Goal: Task Accomplishment & Management: Manage account settings

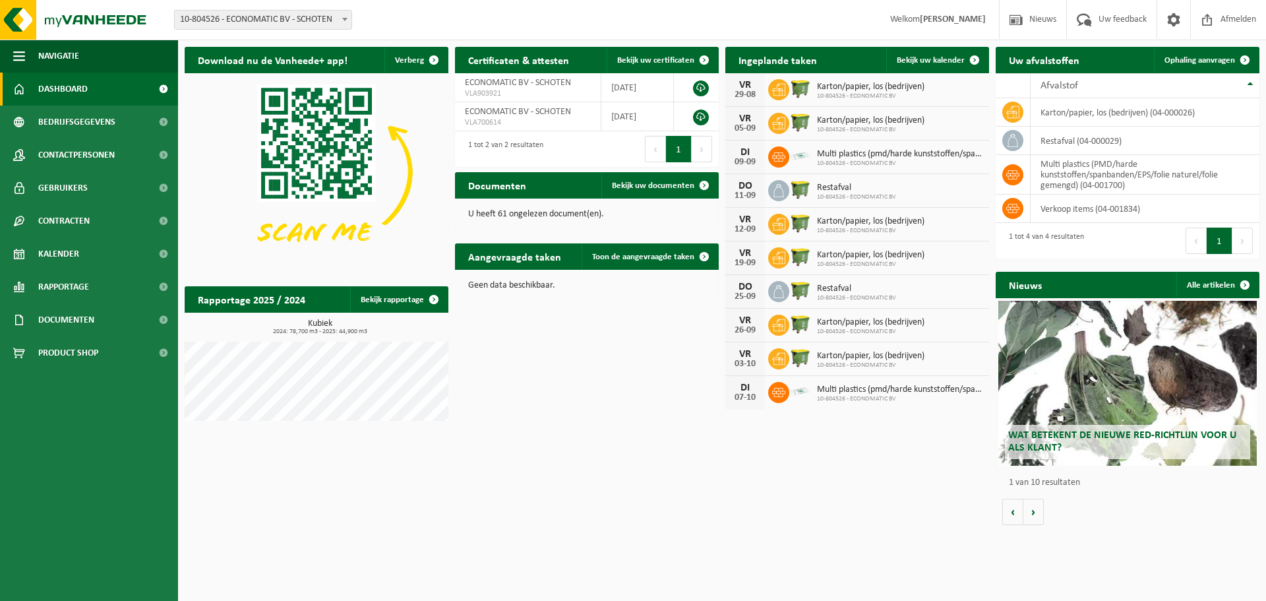
click at [926, 156] on span "Multi plastics (pmd/harde kunststoffen/spanbanden/eps/folie naturel/folie gemen…" at bounding box center [900, 154] width 166 height 11
click at [927, 57] on span "Bekijk uw kalender" at bounding box center [931, 60] width 68 height 9
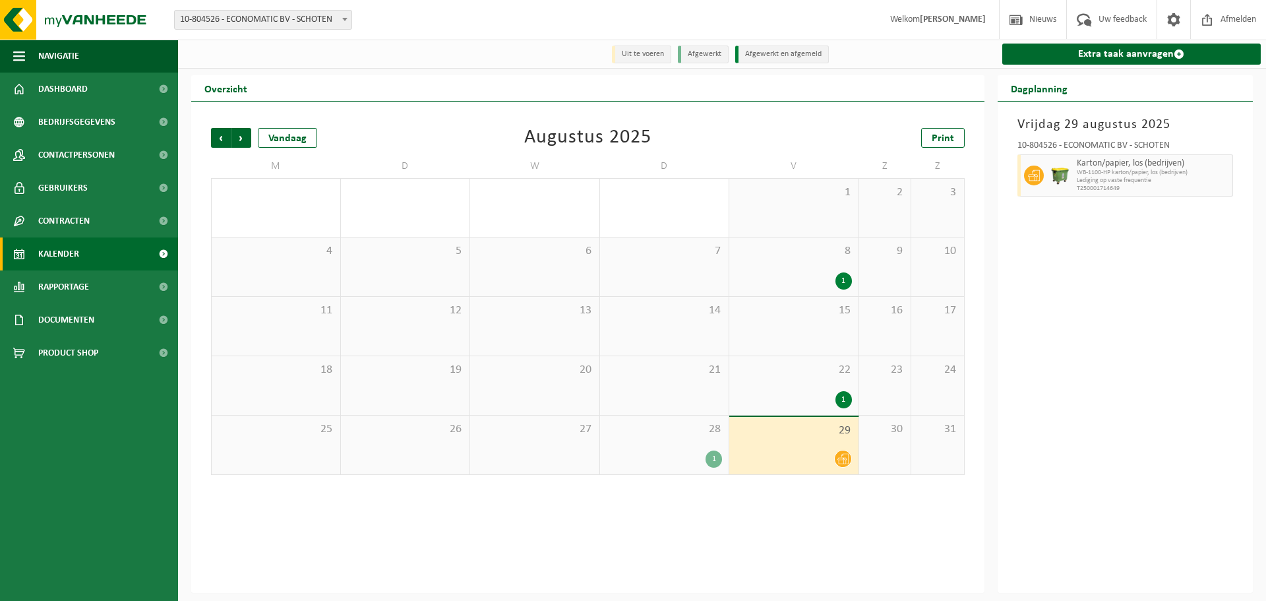
click at [846, 462] on icon at bounding box center [842, 458] width 11 height 11
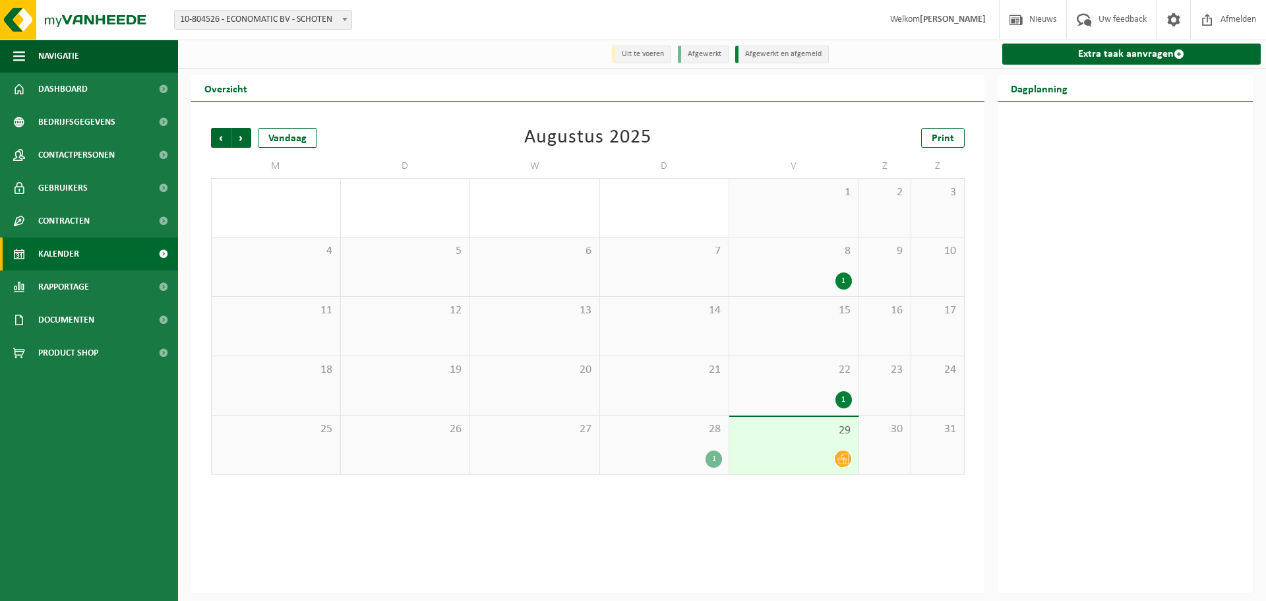
click at [842, 459] on icon at bounding box center [842, 458] width 11 height 11
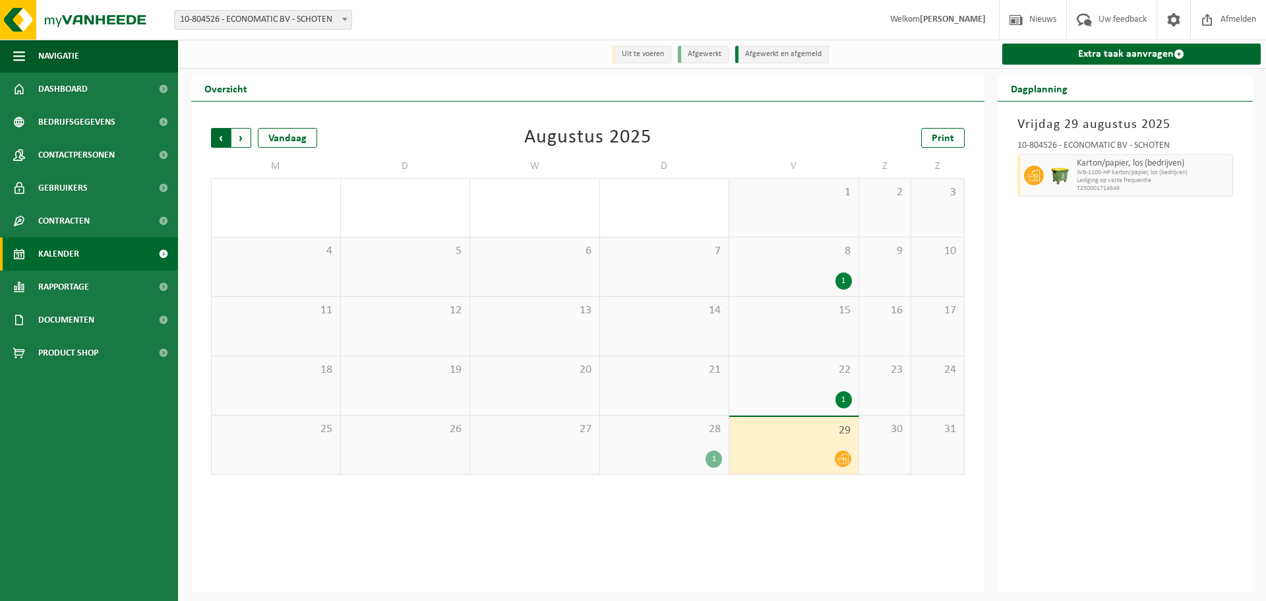
click at [246, 140] on span "Volgende" at bounding box center [241, 138] width 20 height 20
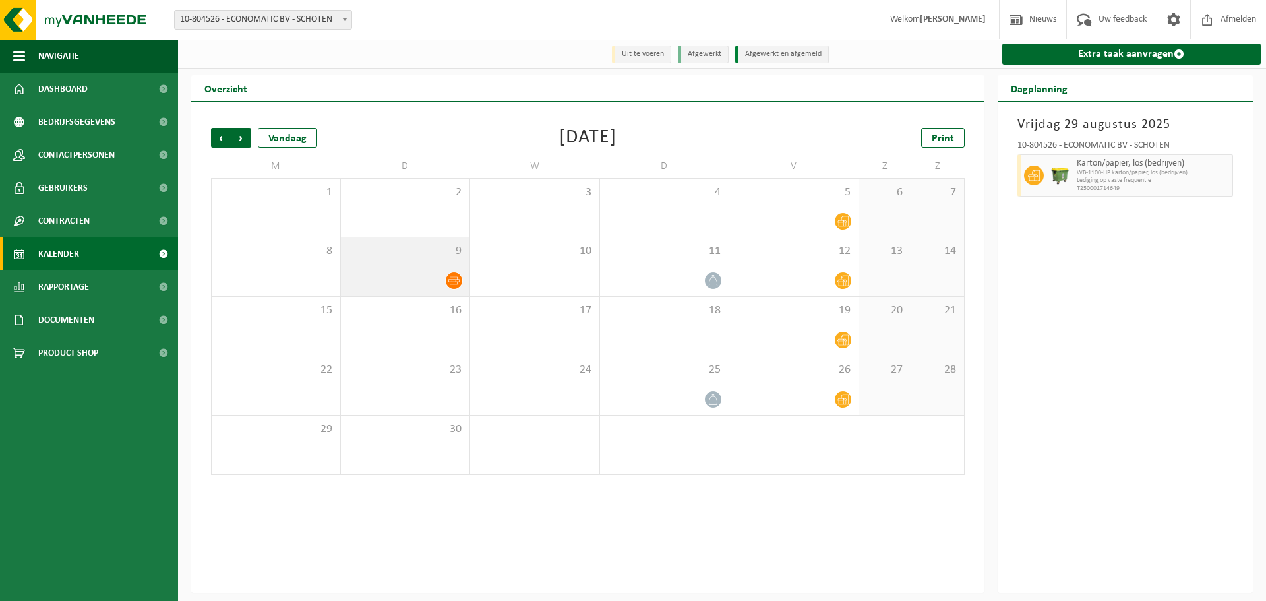
click at [450, 280] on icon at bounding box center [453, 281] width 11 height 8
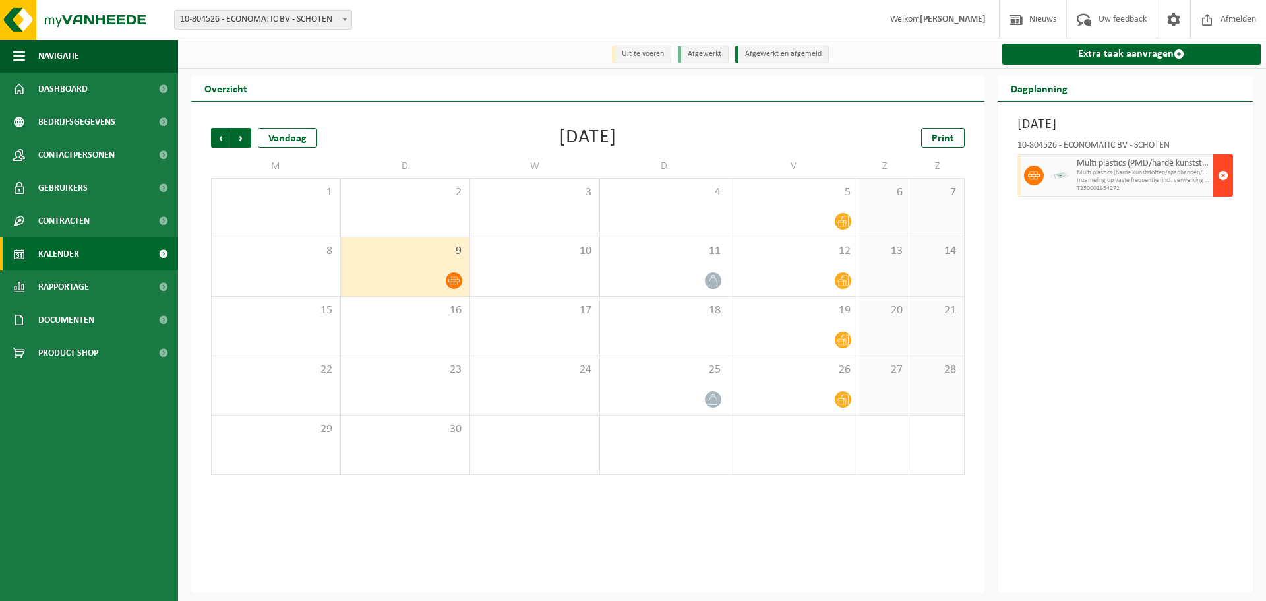
click at [1218, 174] on span "button" at bounding box center [1223, 175] width 11 height 26
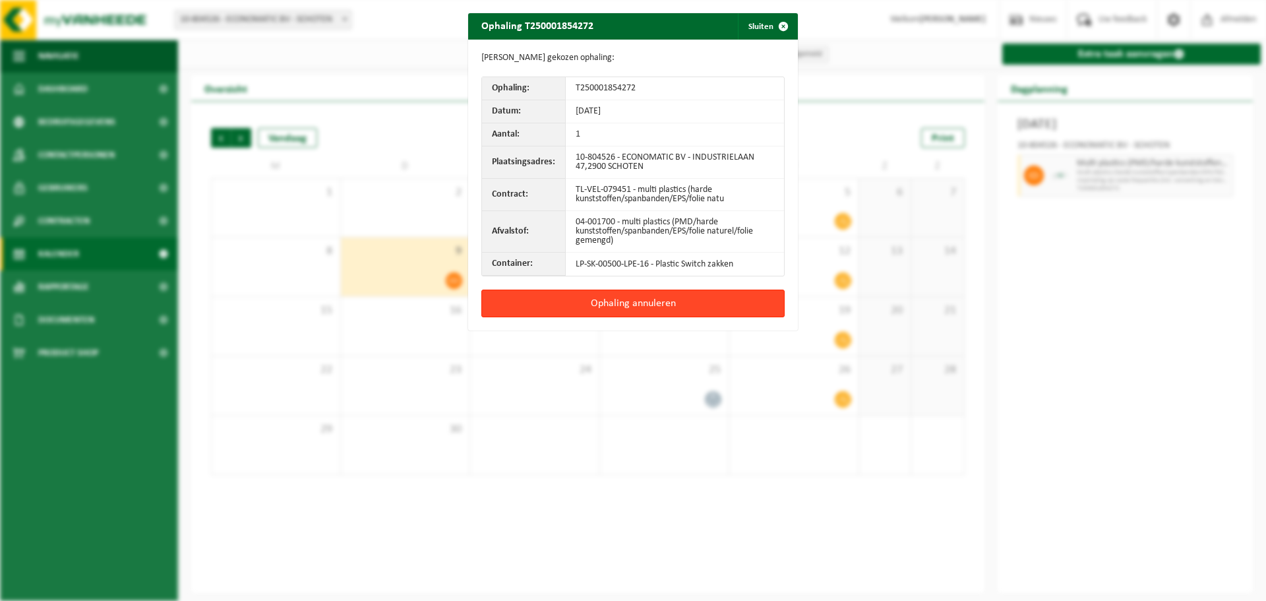
click at [629, 301] on button "Ophaling annuleren" at bounding box center [632, 303] width 303 height 28
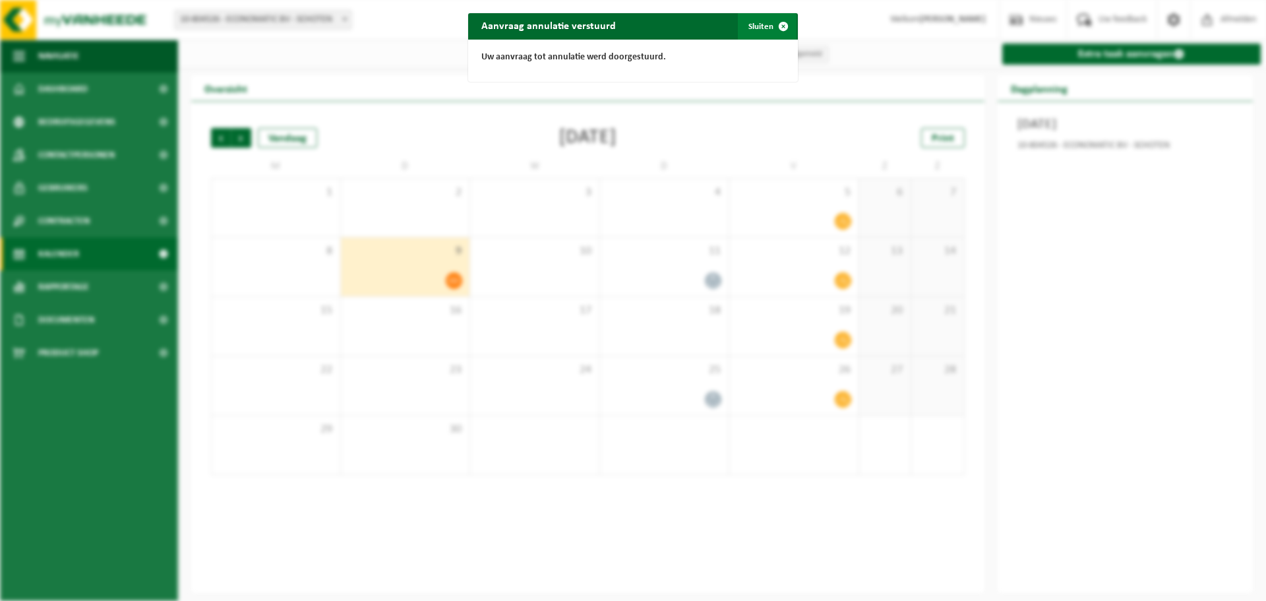
click at [760, 26] on button "Sluiten" at bounding box center [767, 26] width 59 height 26
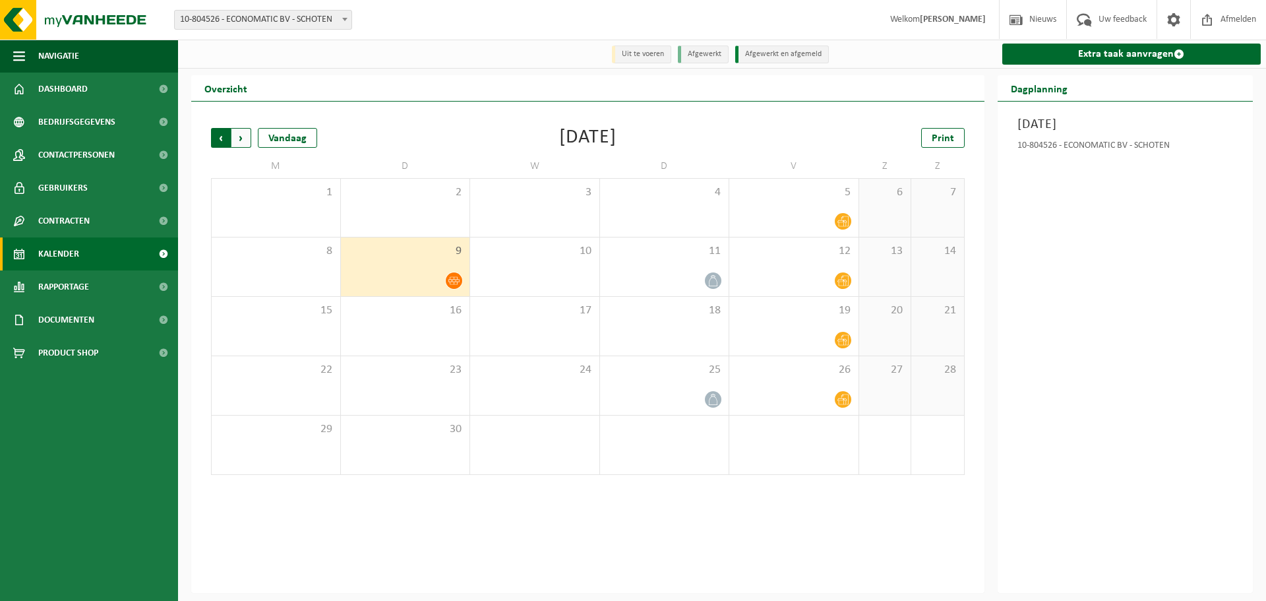
click at [241, 131] on span "Volgende" at bounding box center [241, 138] width 20 height 20
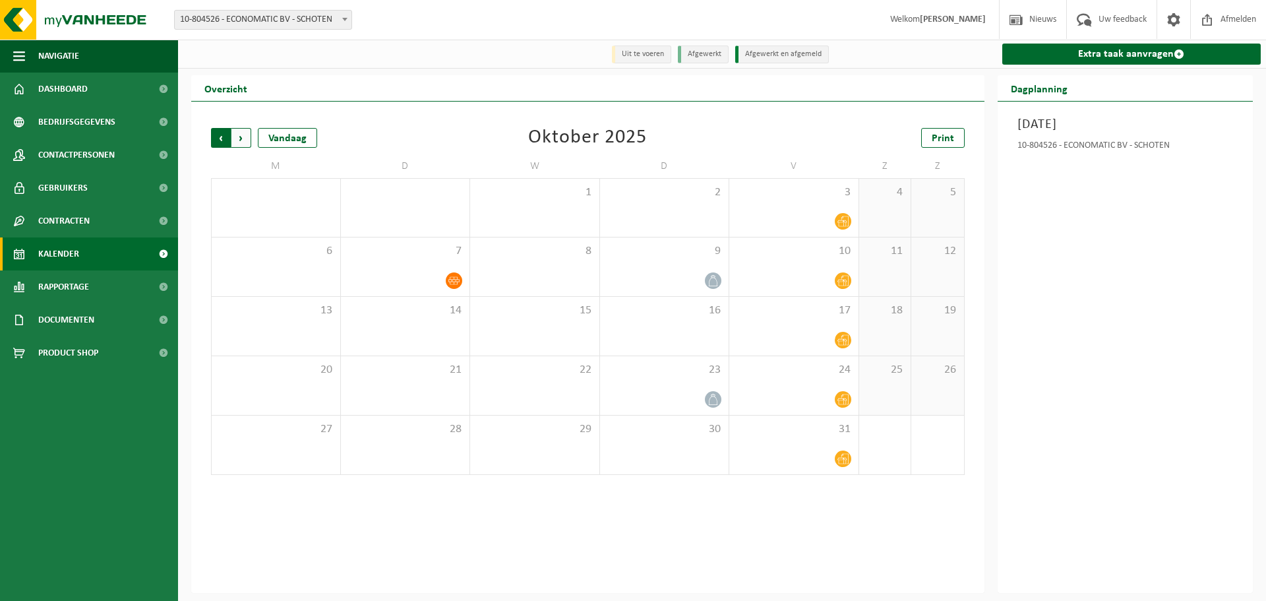
click at [242, 141] on span "Volgende" at bounding box center [241, 138] width 20 height 20
click at [216, 139] on span "Vorige" at bounding box center [221, 138] width 20 height 20
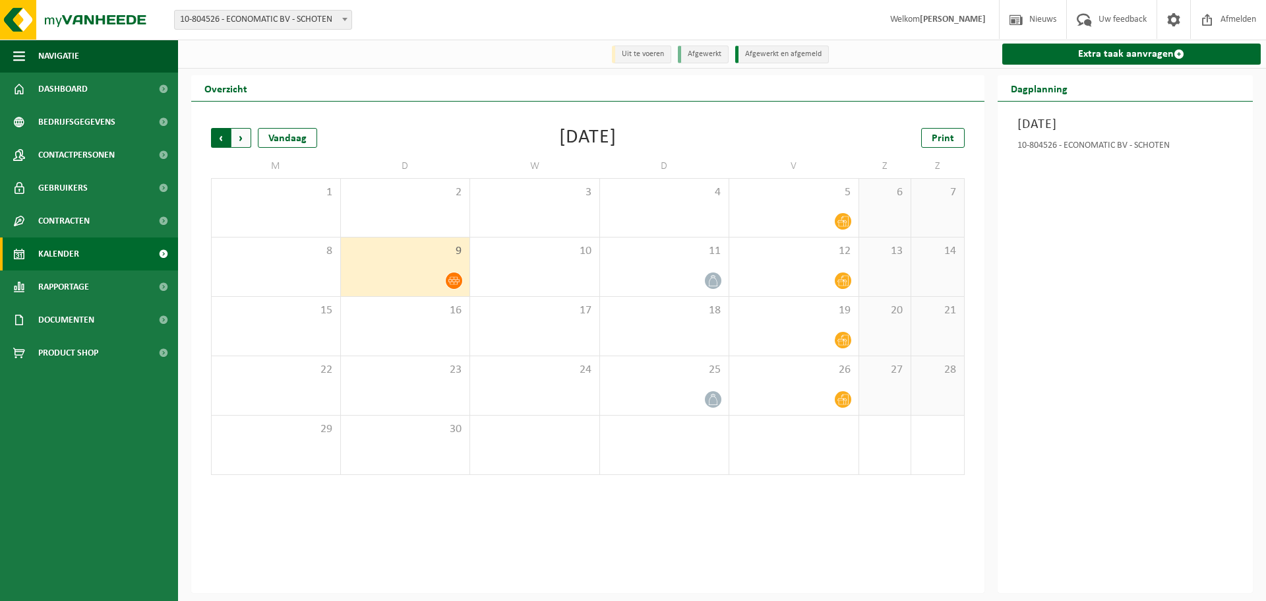
click at [245, 140] on span "Volgende" at bounding box center [241, 138] width 20 height 20
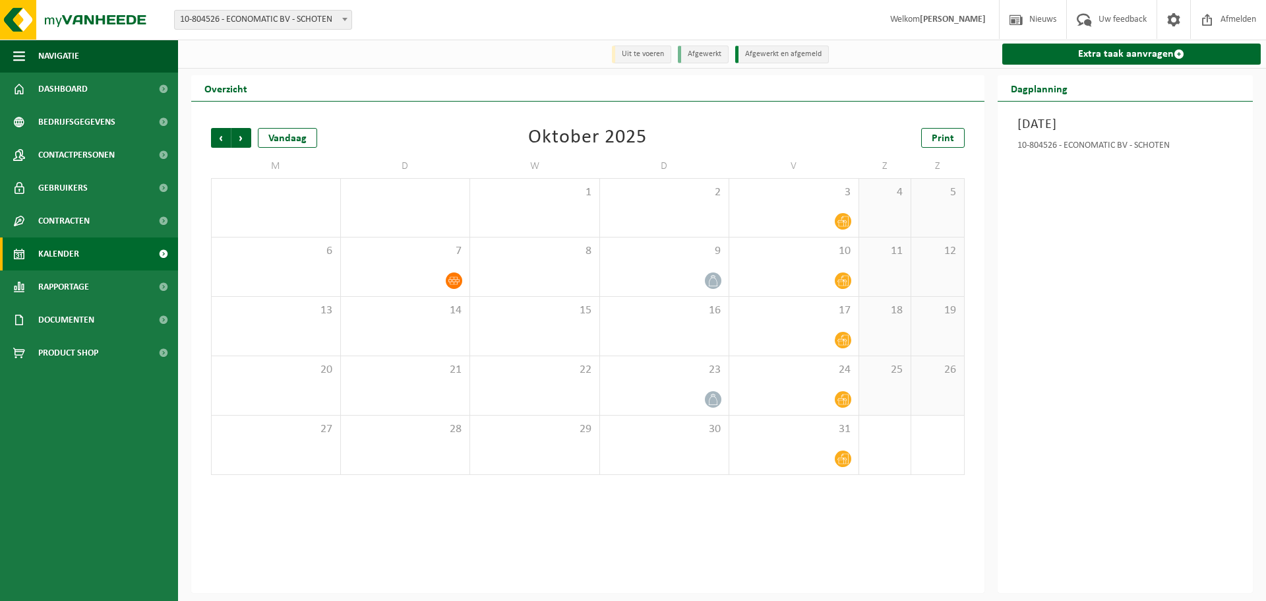
click at [245, 140] on span "Volgende" at bounding box center [241, 138] width 20 height 20
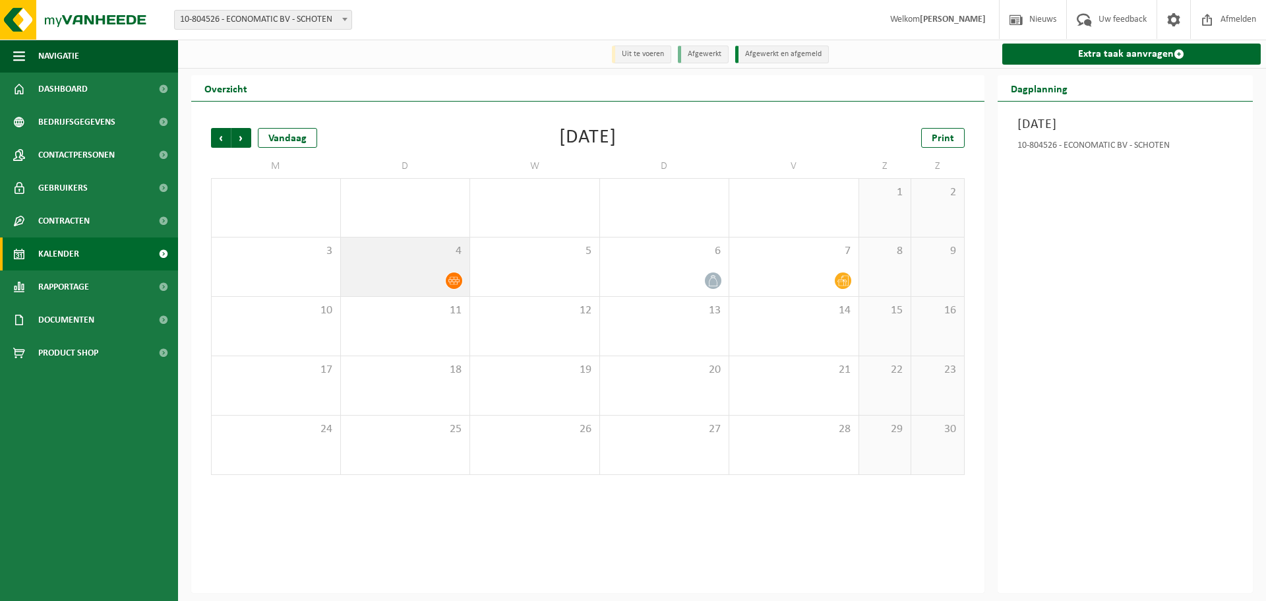
click at [446, 278] on span at bounding box center [454, 280] width 16 height 16
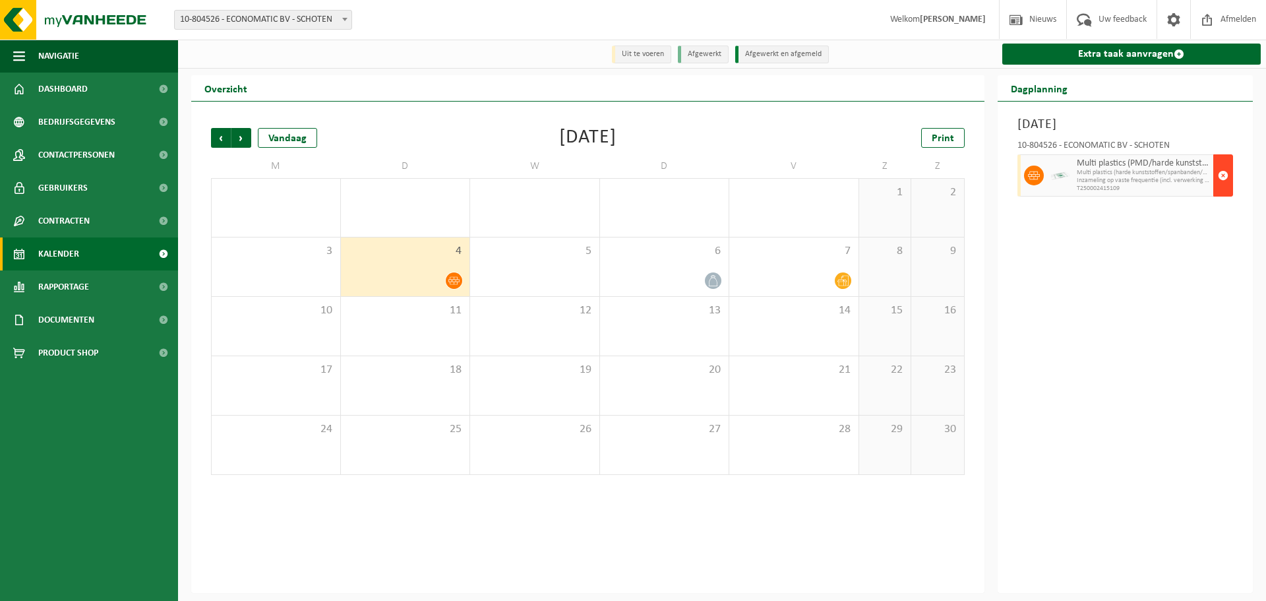
click at [1222, 172] on span "button" at bounding box center [1223, 175] width 11 height 26
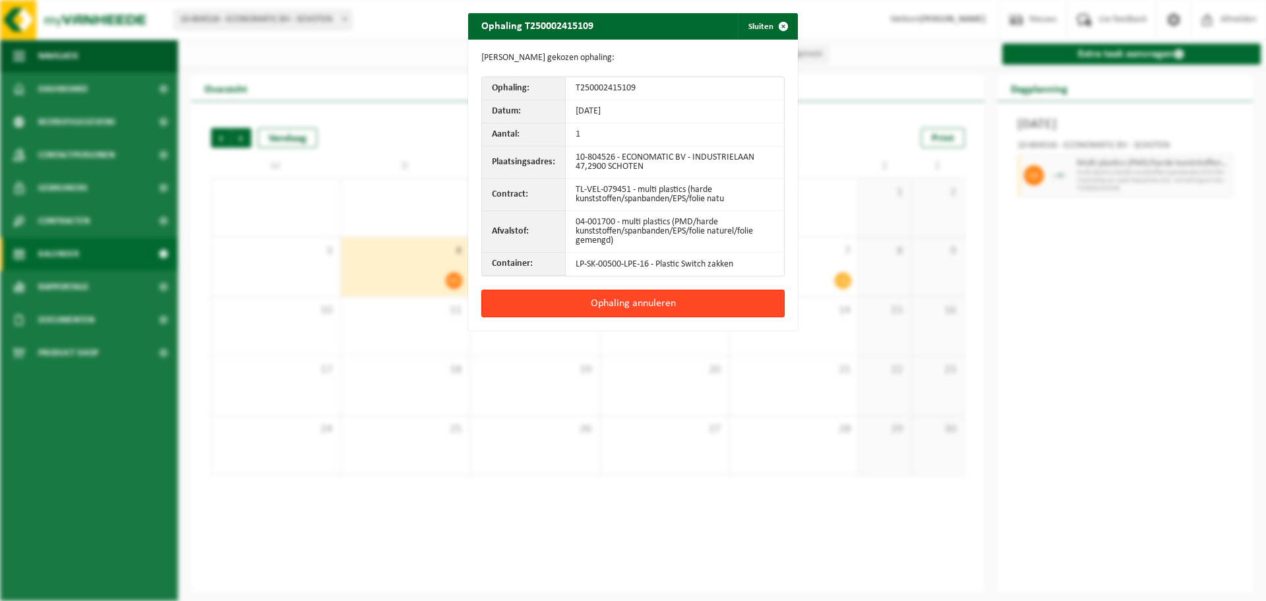
click at [644, 298] on button "Ophaling annuleren" at bounding box center [632, 303] width 303 height 28
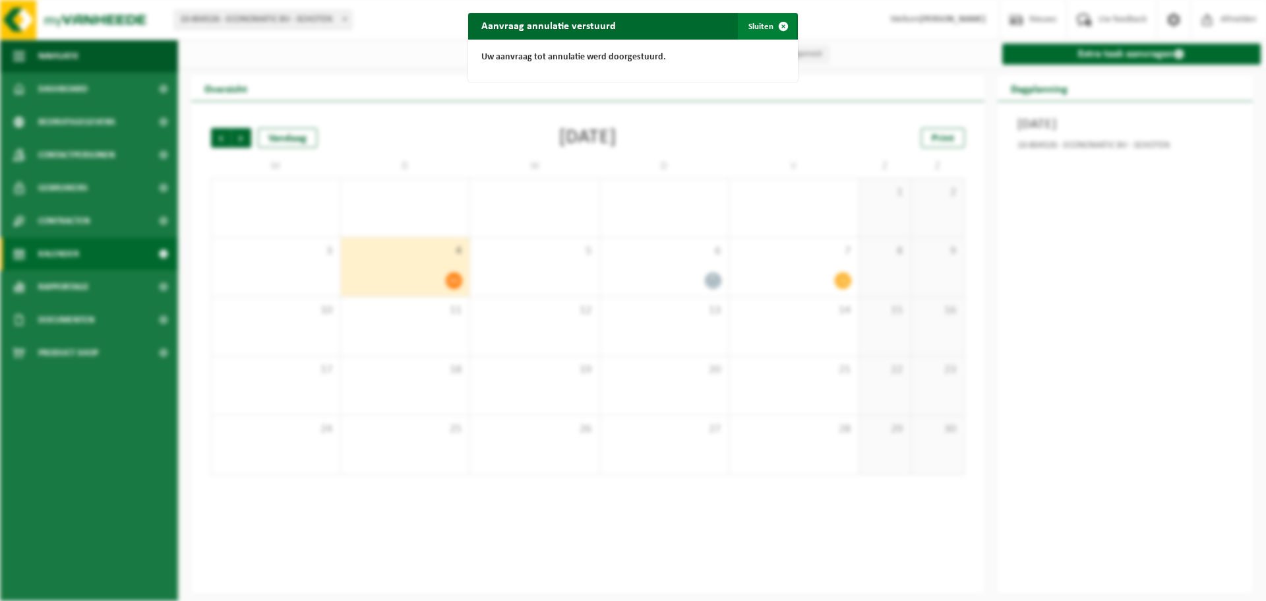
click at [772, 30] on span "button" at bounding box center [783, 26] width 26 height 26
